Goal: Task Accomplishment & Management: Use online tool/utility

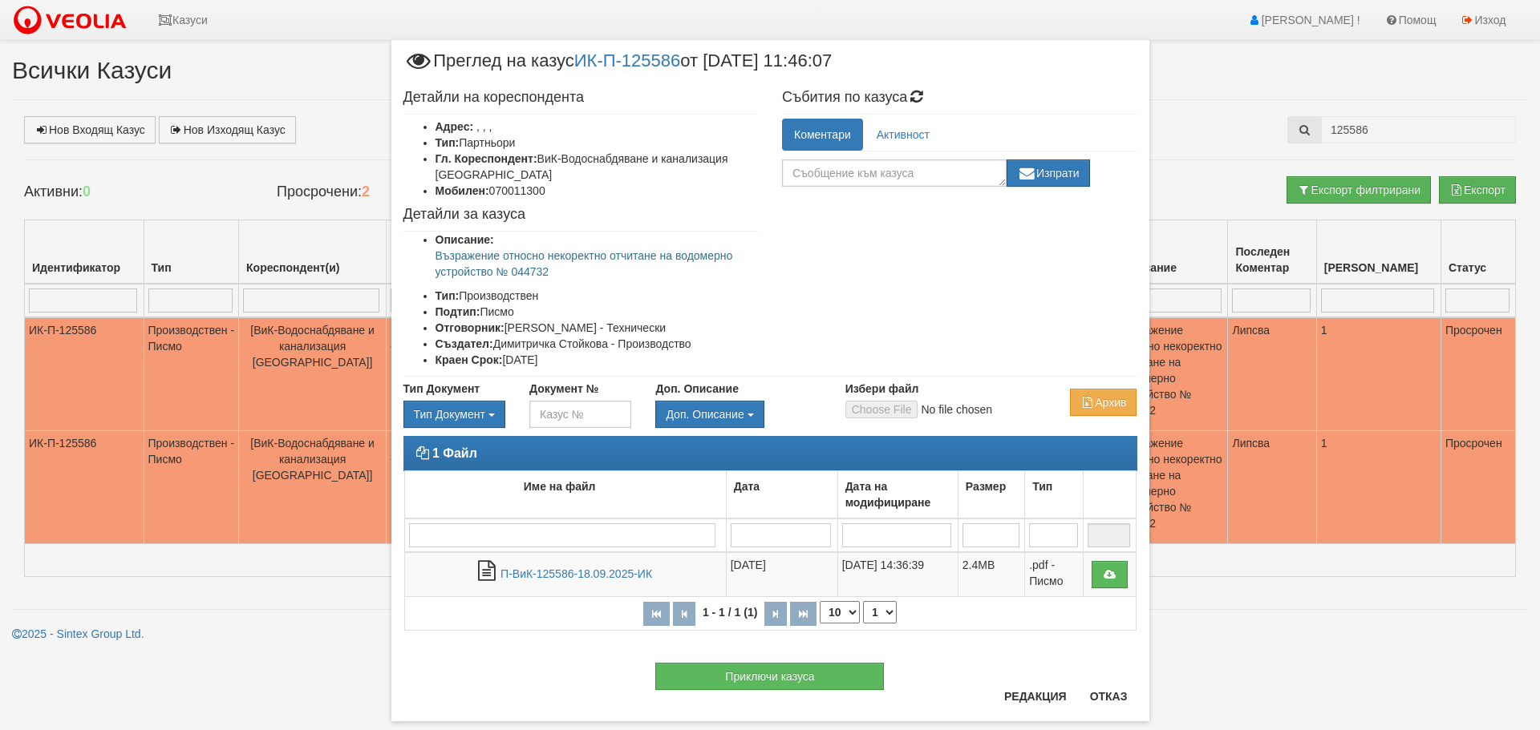
scroll to position [31, 0]
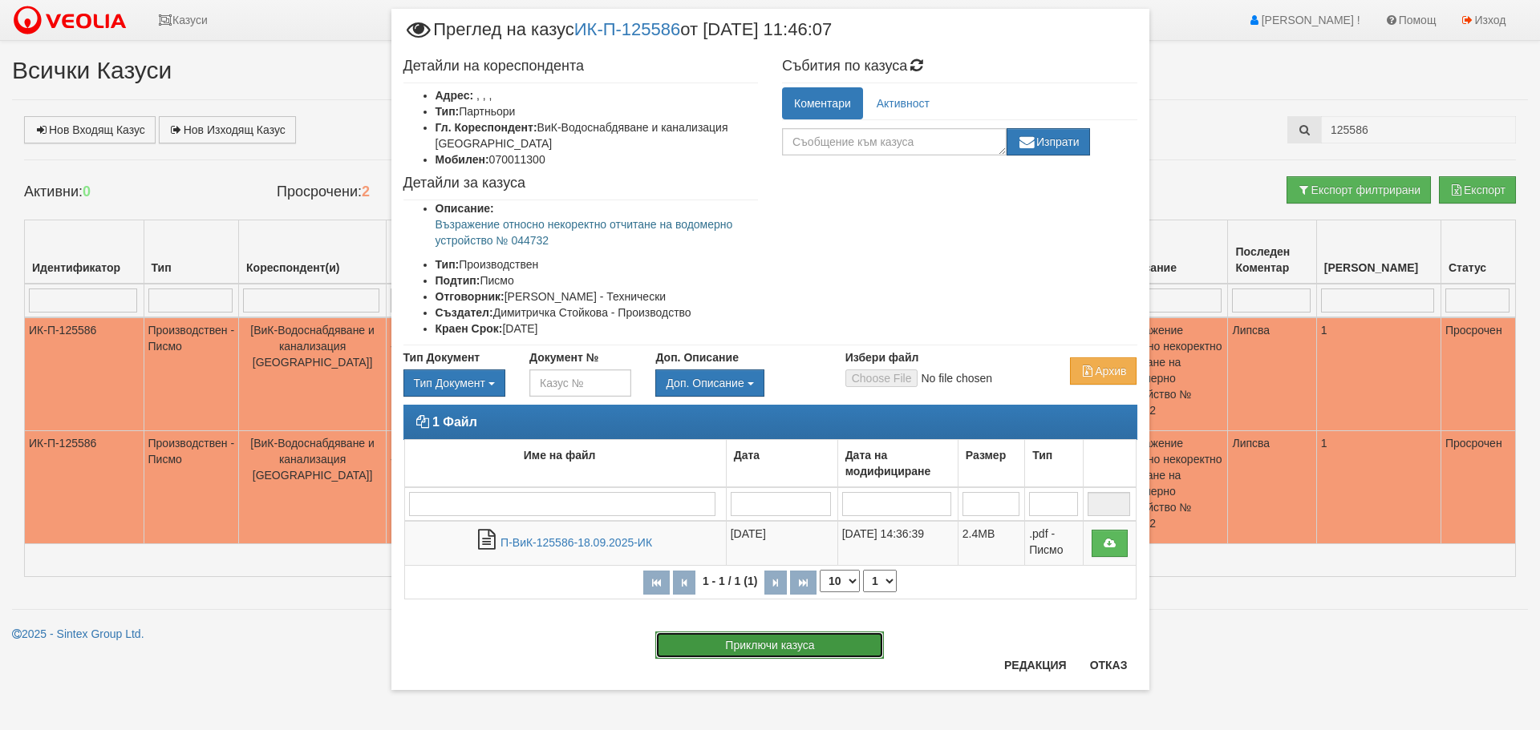
click at [789, 641] on button "Приключи казуса" at bounding box center [769, 645] width 229 height 27
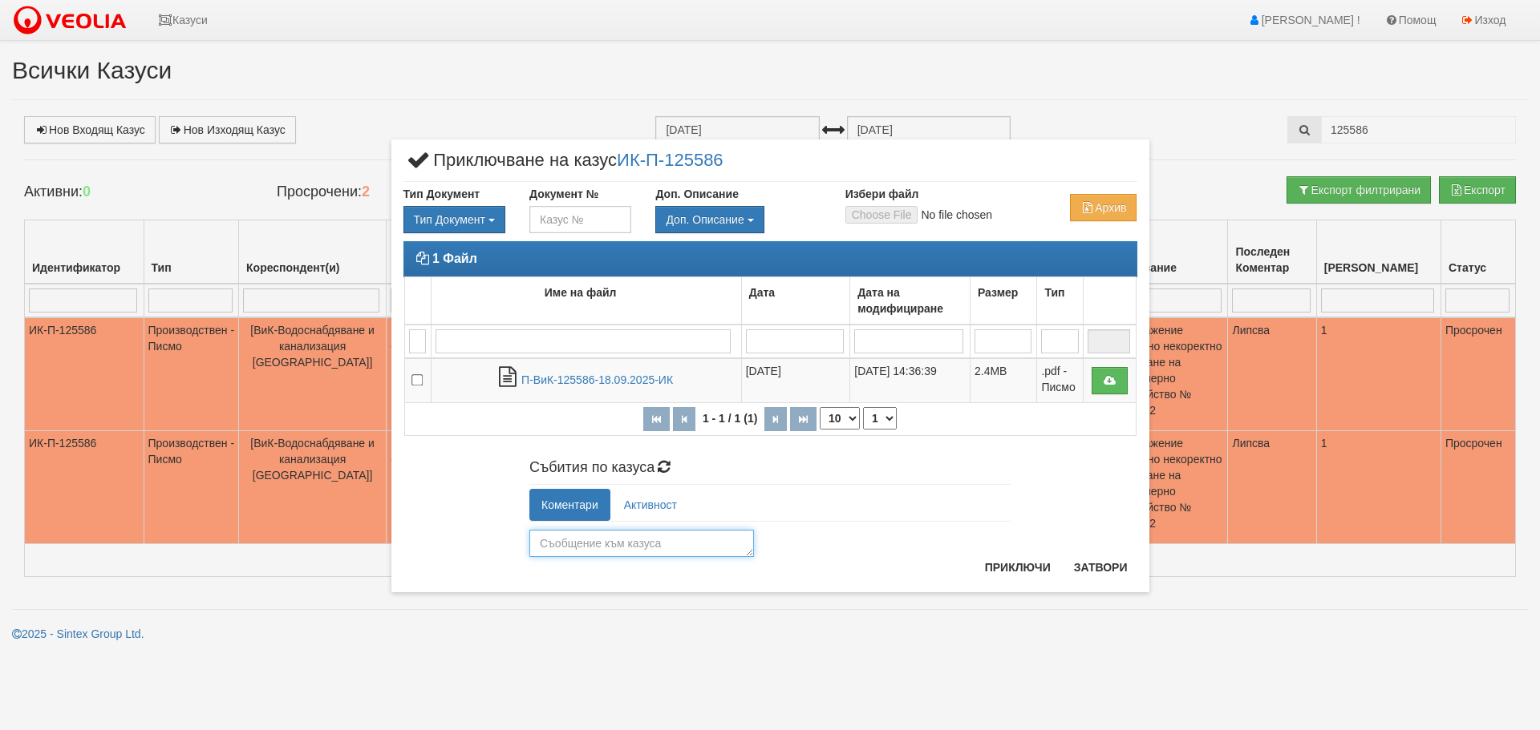
click at [645, 543] on textarea at bounding box center [641, 543] width 225 height 27
click at [686, 544] on textarea "Обработен и занесен лични на място" at bounding box center [641, 543] width 225 height 27
click at [738, 541] on textarea "Обработен и занесен лично на място" at bounding box center [641, 543] width 225 height 27
type textarea "Обработен и занесен лично на място и взет вх. номер."
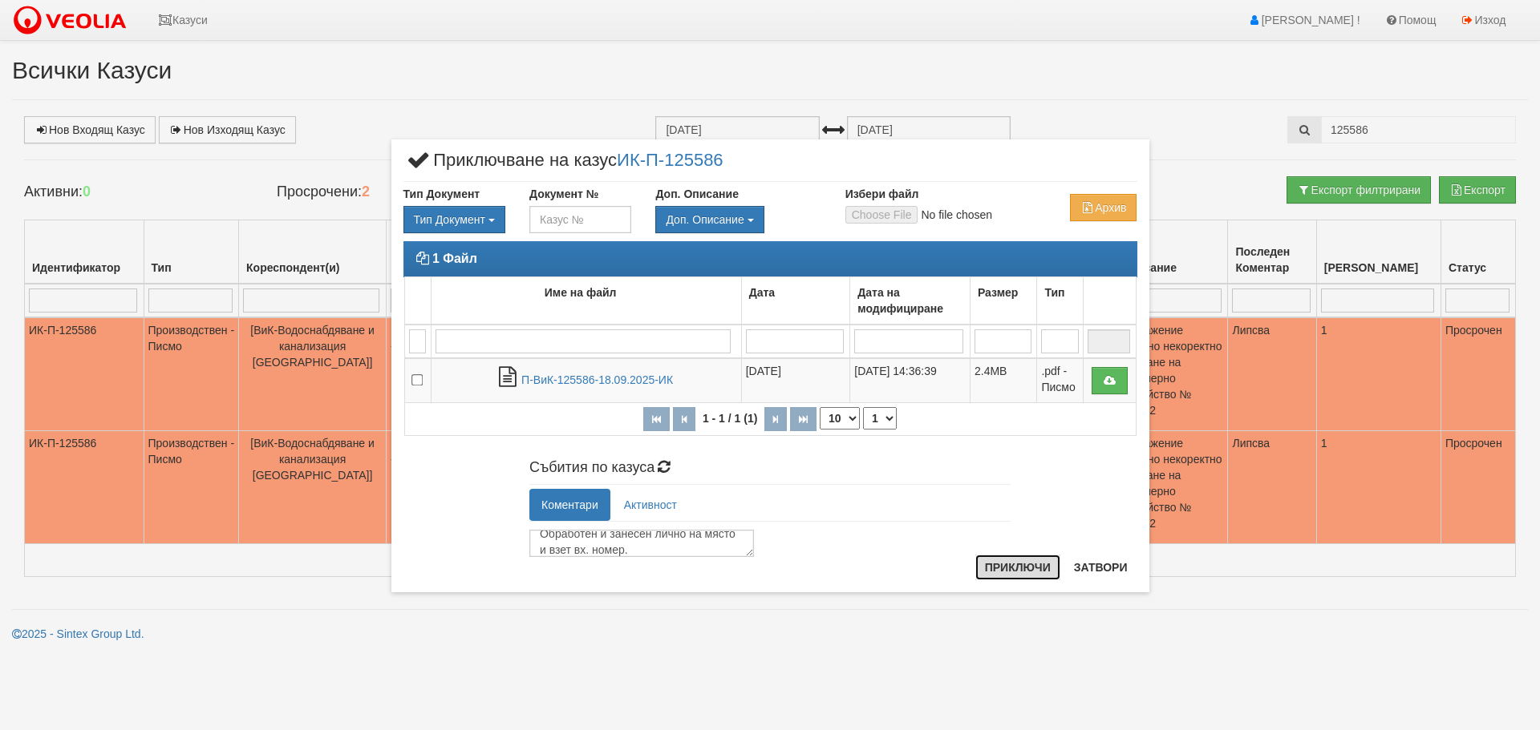
click at [1024, 564] on button "Приключи" at bounding box center [1017, 568] width 85 height 26
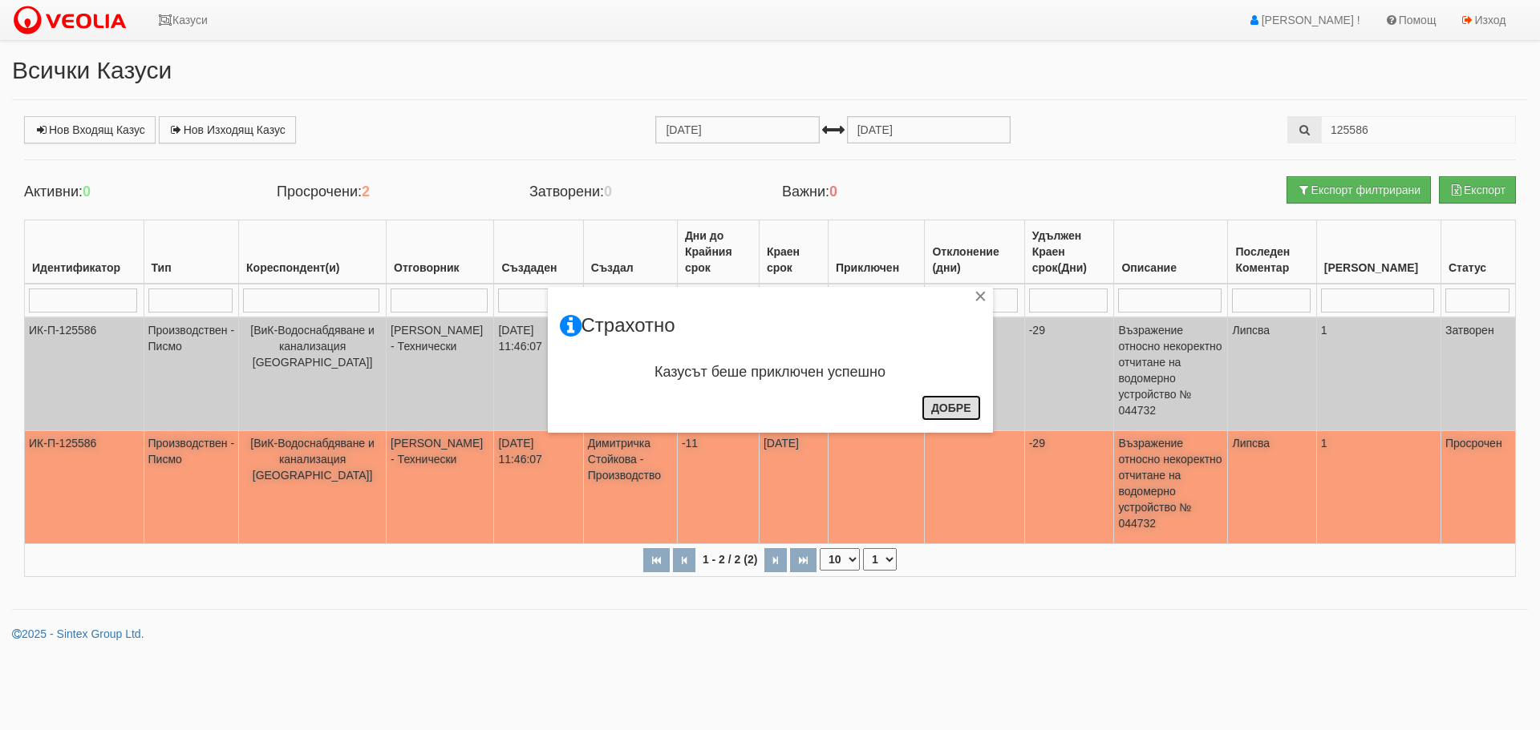
drag, startPoint x: 948, startPoint y: 407, endPoint x: 937, endPoint y: 400, distance: 13.3
click at [947, 407] on button "Добре" at bounding box center [950, 408] width 59 height 26
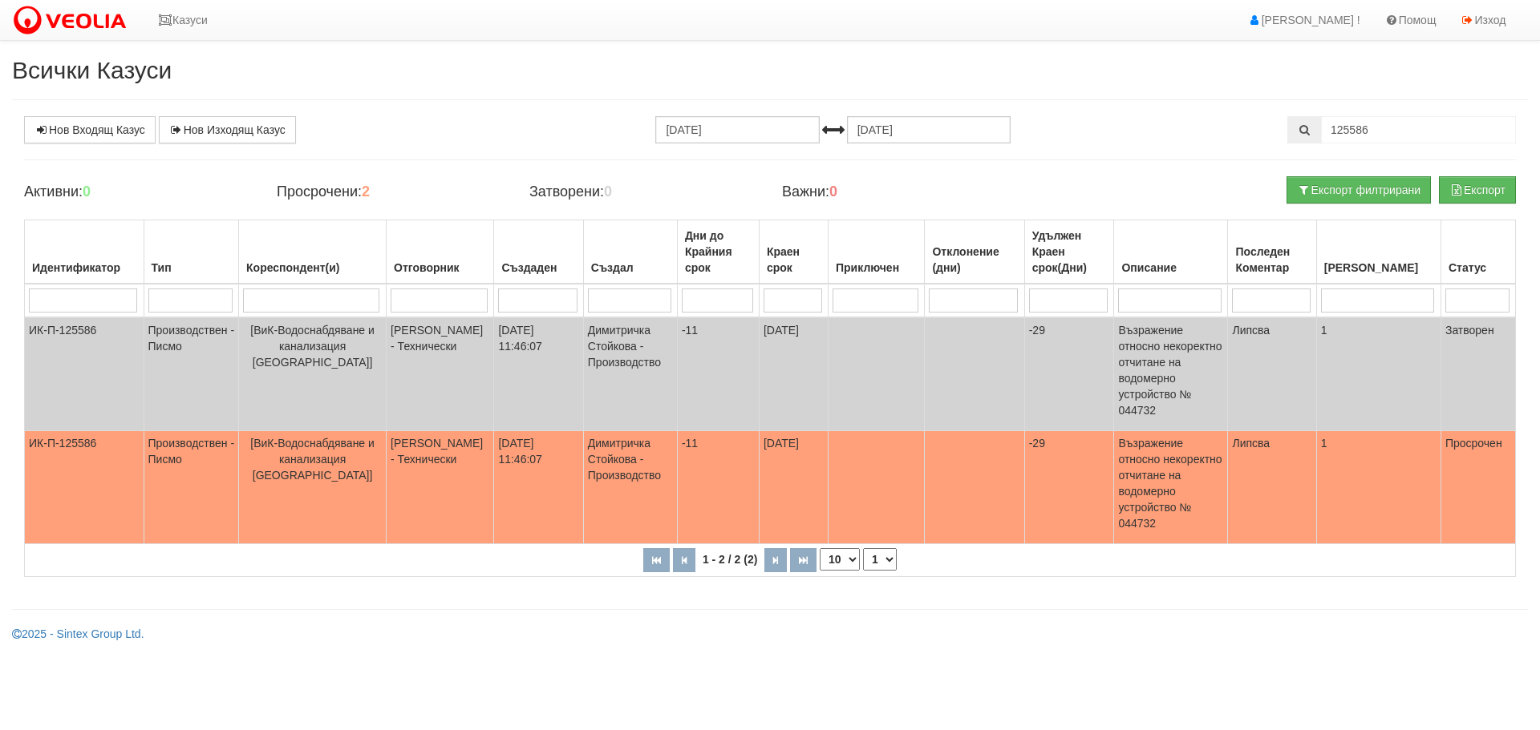
click at [1170, 116] on div "Нов Входящ Казус Нов Изходящ Казус [DATE] [DATE] 125586" at bounding box center [769, 129] width 1515 height 27
click at [164, 18] on icon at bounding box center [165, 19] width 14 height 11
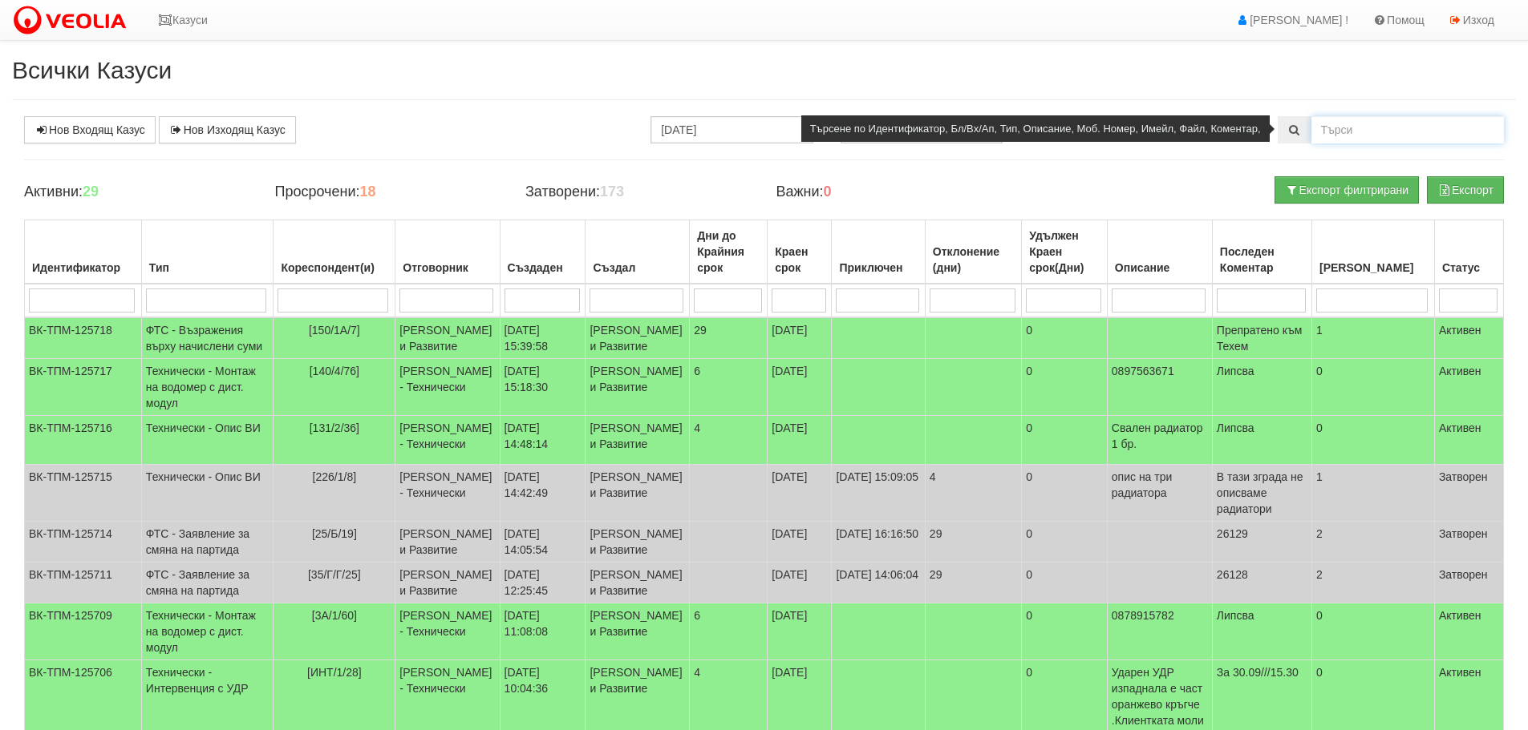
drag, startPoint x: 1353, startPoint y: 126, endPoint x: 1459, endPoint y: 126, distance: 106.6
click at [1354, 127] on input "text" at bounding box center [1407, 129] width 192 height 27
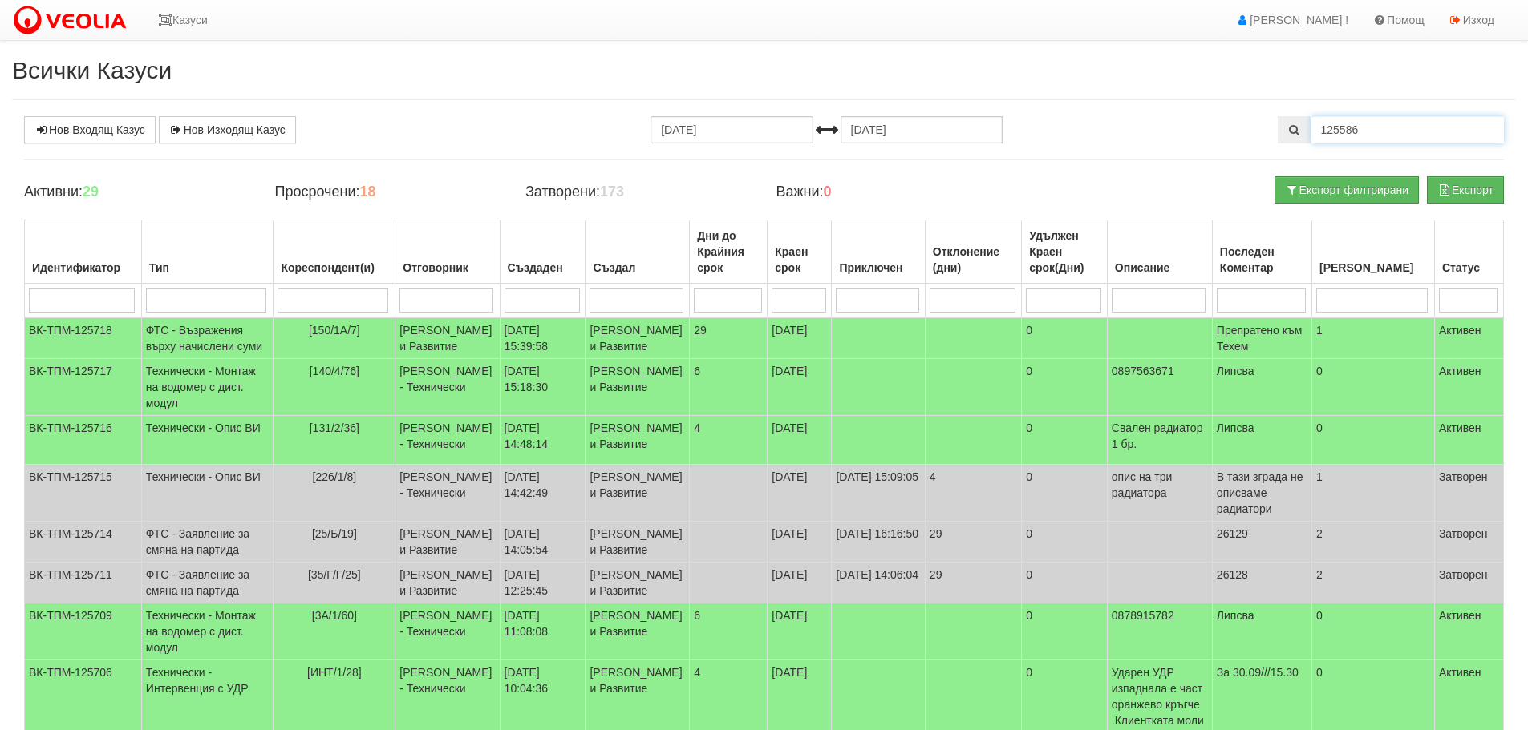
type input "125586"
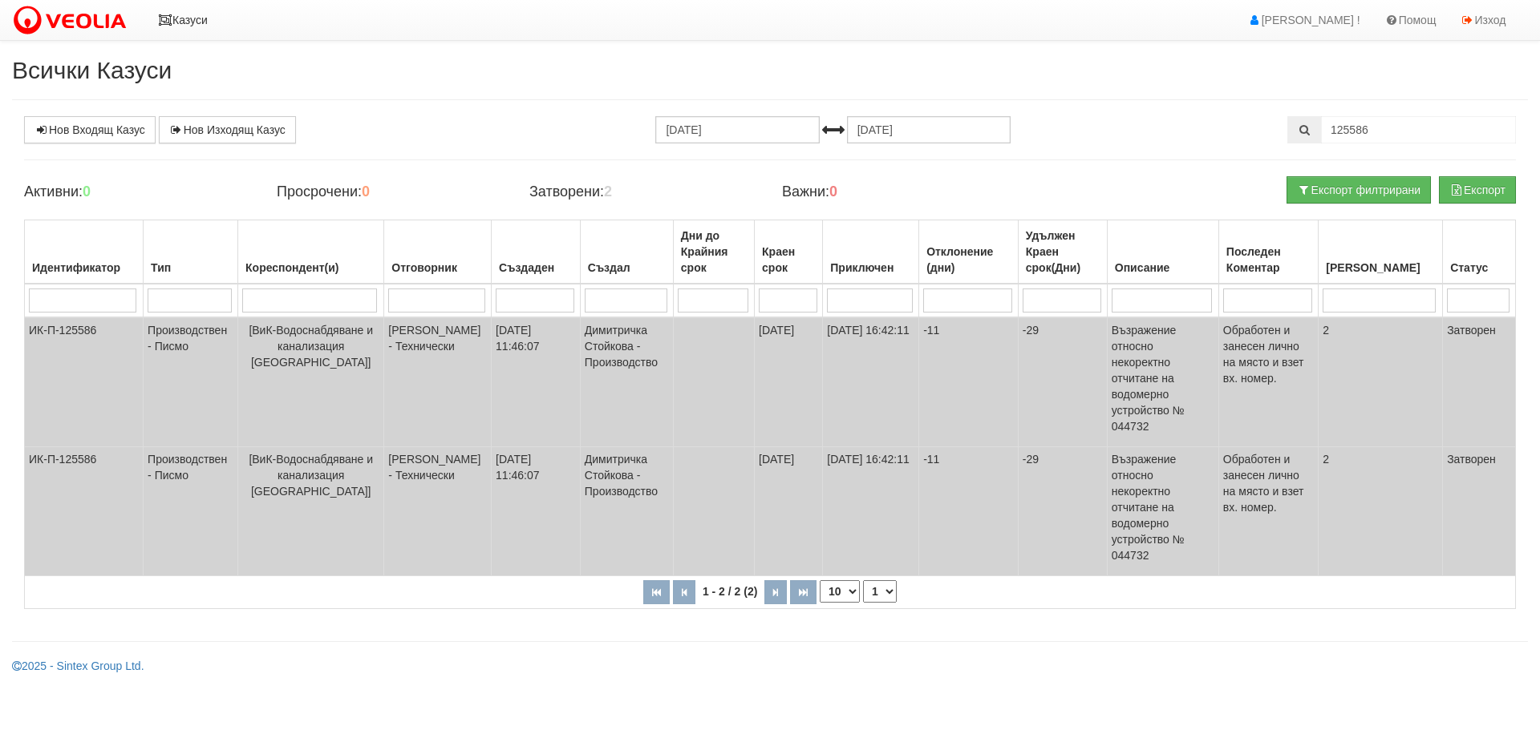
drag, startPoint x: 164, startPoint y: 18, endPoint x: 172, endPoint y: 26, distance: 11.4
click at [164, 17] on icon at bounding box center [165, 19] width 14 height 11
